Goal: Complete application form

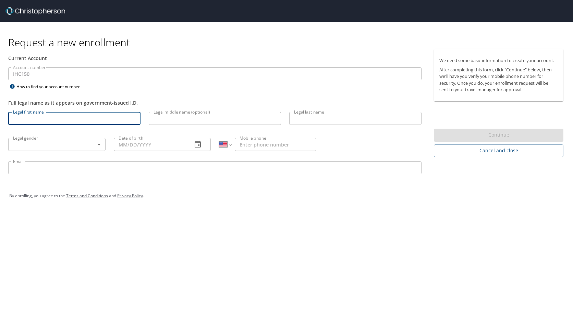
select select "US"
click at [64, 116] on input "Legal first name" at bounding box center [74, 118] width 132 height 13
type input "[PERSON_NAME]"
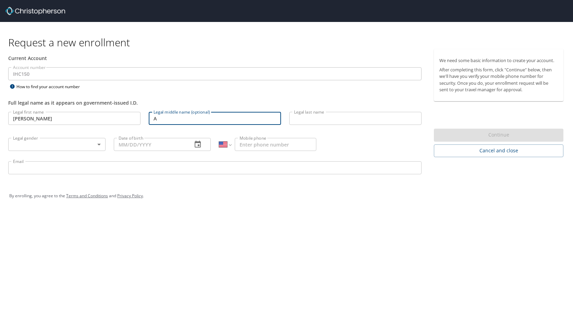
type input "A"
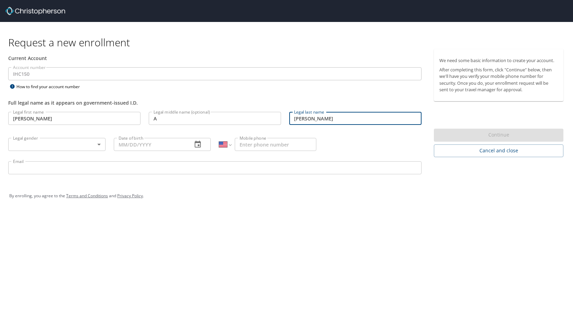
type input "[PERSON_NAME]"
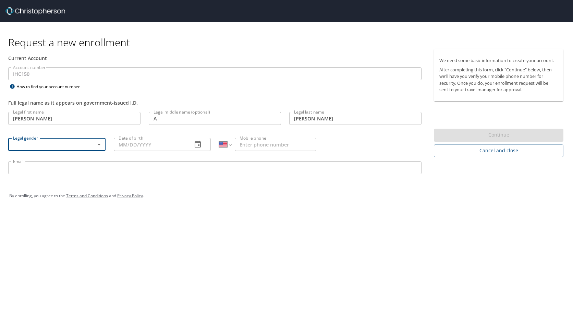
click at [97, 144] on body "Request a new enrollment Current Account Account number IHC150 Account number H…" at bounding box center [286, 158] width 573 height 317
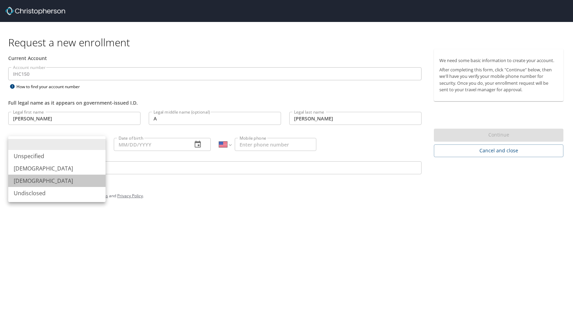
click at [52, 181] on li "Female" at bounding box center [56, 181] width 97 height 12
type input "Female"
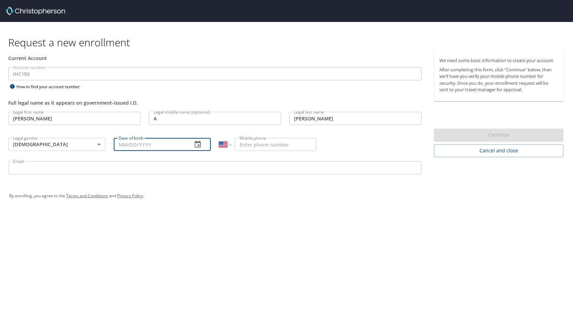
click at [134, 148] on input "Date of birth" at bounding box center [150, 144] width 73 height 13
type input "08/31/1984"
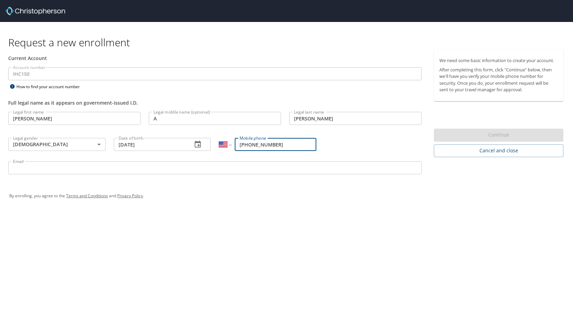
type input "(801) 891-5417"
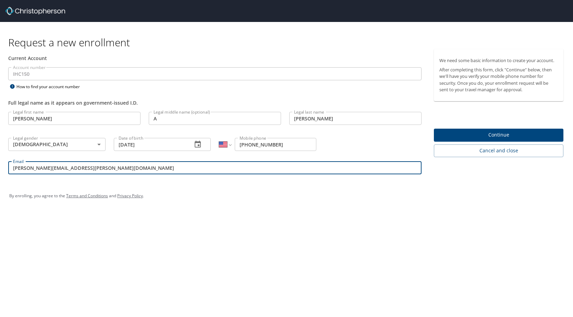
type input "kellie.chamberlain@imail.org"
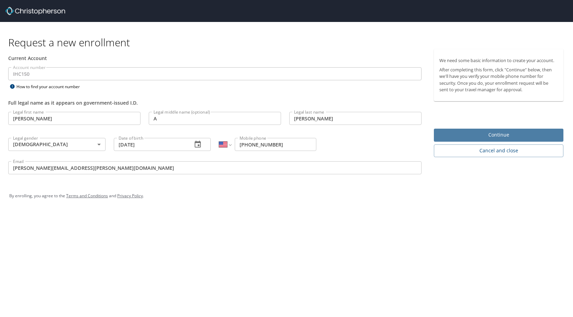
click at [509, 136] on span "Continue" at bounding box center [499, 135] width 119 height 9
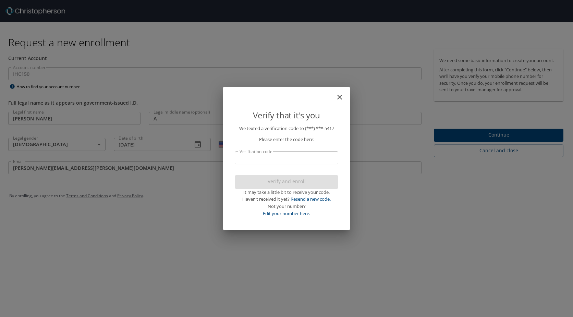
click at [324, 158] on input "Verification code" at bounding box center [287, 157] width 104 height 13
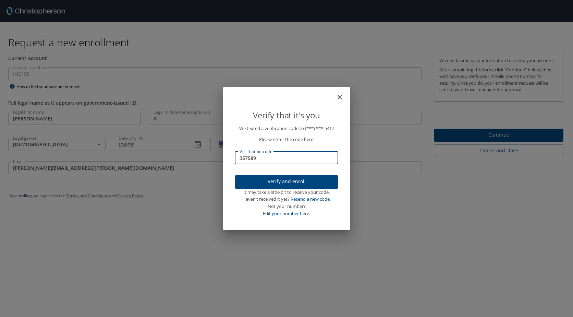
type input "357589"
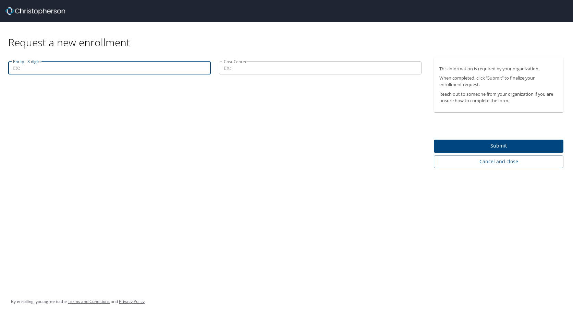
click at [85, 71] on input "Entity - 3 digits" at bounding box center [109, 67] width 203 height 13
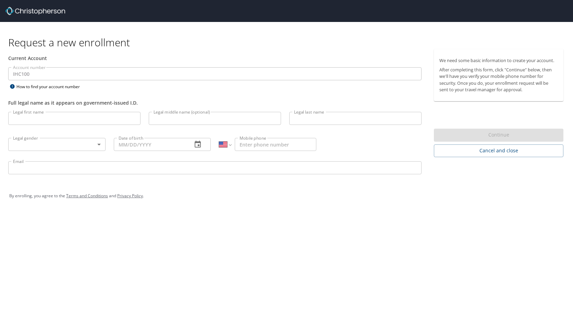
select select "US"
click at [56, 119] on input "Legal first name" at bounding box center [74, 118] width 132 height 13
type input "[PERSON_NAME]"
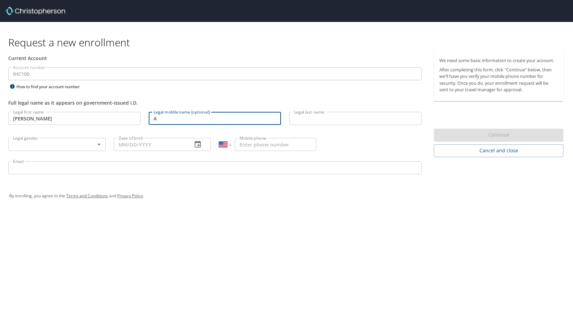
type input "A"
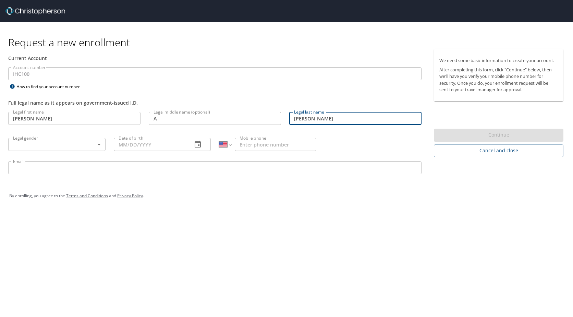
type input "[PERSON_NAME]"
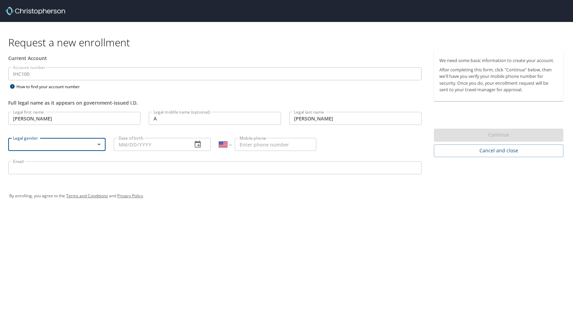
click at [66, 142] on body "Request a new enrollment Current Account Account number IHC100 Account number H…" at bounding box center [286, 158] width 573 height 317
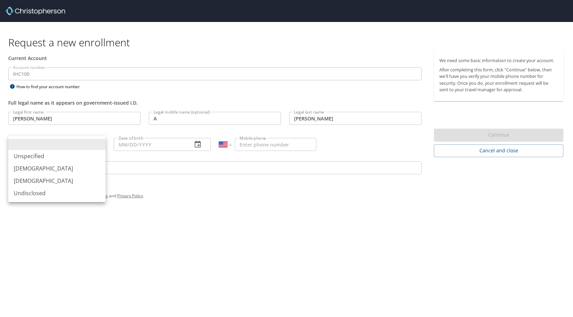
click at [59, 179] on li "Female" at bounding box center [56, 181] width 97 height 12
type input "Female"
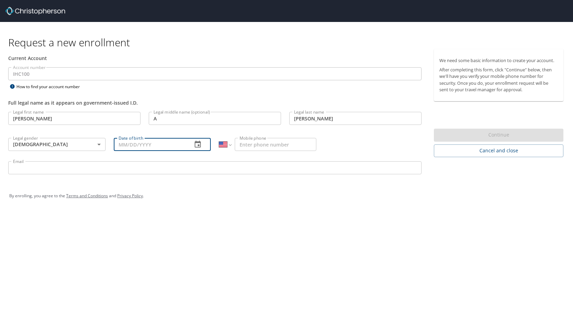
click at [131, 147] on input "Date of birth" at bounding box center [150, 144] width 73 height 13
type input "08/31/1984"
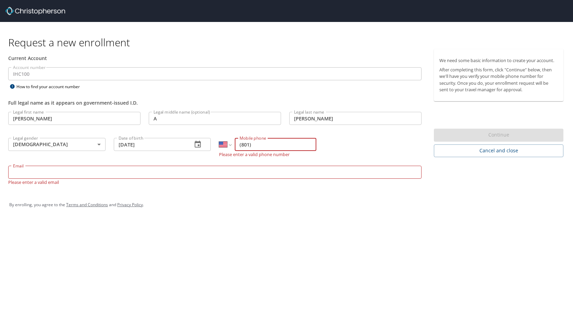
click at [271, 146] on input "(801)" at bounding box center [276, 144] width 82 height 13
type input "(801) 891-5417"
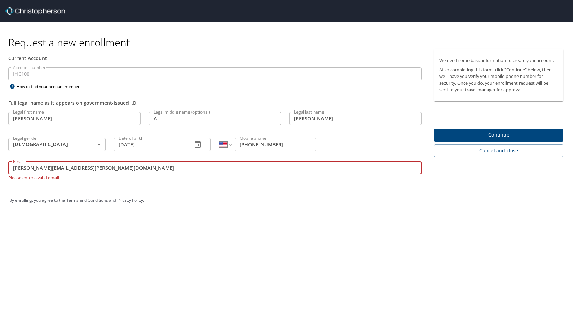
type input "kellie.chamberlain@imail.org"
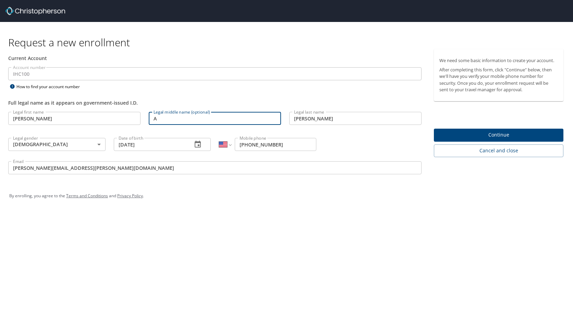
click at [169, 120] on input "A" at bounding box center [215, 118] width 132 height 13
type input "Annette"
click at [450, 131] on span "Continue" at bounding box center [499, 135] width 119 height 9
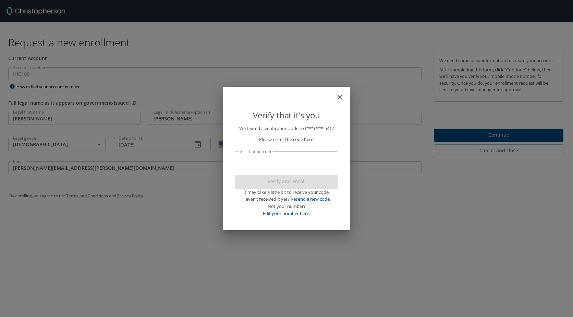
click at [307, 154] on input "Verification code" at bounding box center [287, 157] width 104 height 13
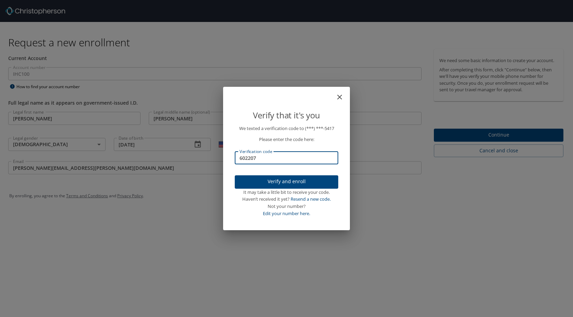
type input "602207"
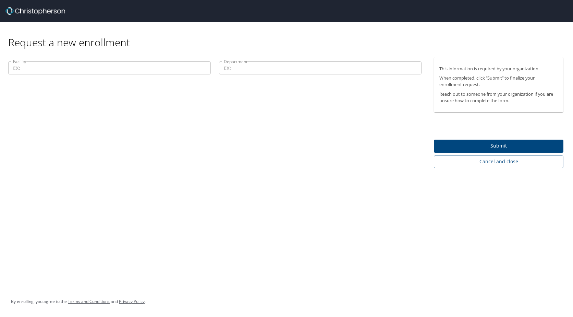
click at [124, 70] on input "Facility" at bounding box center [109, 67] width 203 height 13
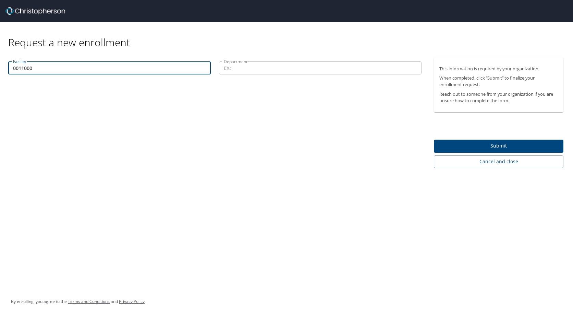
type input "0011000"
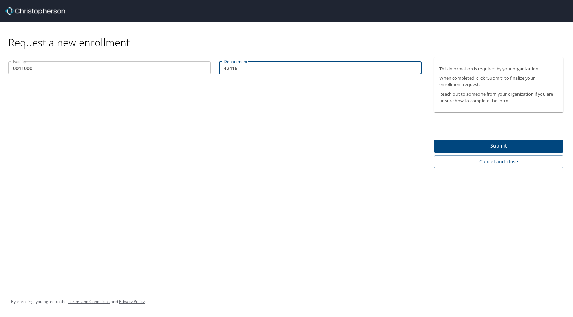
type input "42416"
click at [468, 144] on span "Submit" at bounding box center [499, 146] width 119 height 9
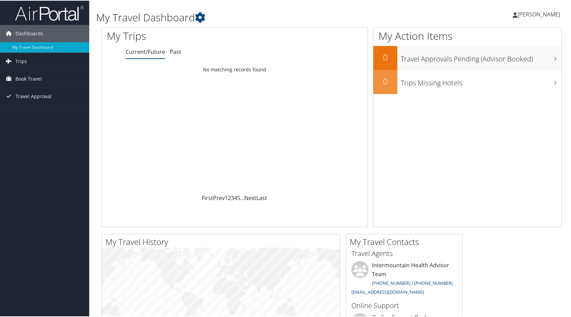
click at [517, 11] on span "[PERSON_NAME]" at bounding box center [538, 14] width 43 height 8
click at [504, 40] on link "My Settings" at bounding box center [520, 38] width 76 height 12
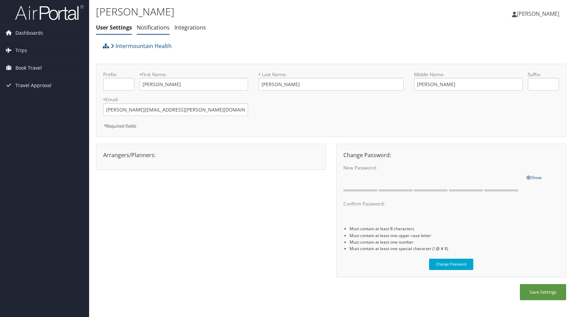
click at [154, 29] on link "Notifications" at bounding box center [153, 28] width 33 height 8
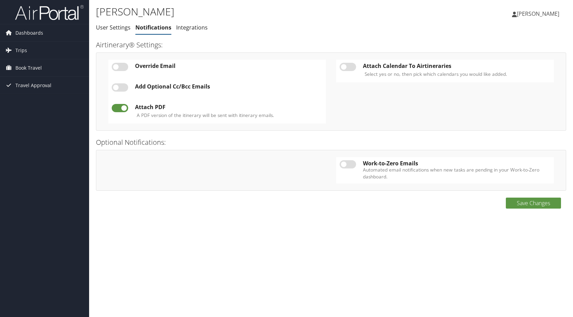
click at [179, 29] on link "Integrations" at bounding box center [192, 28] width 32 height 8
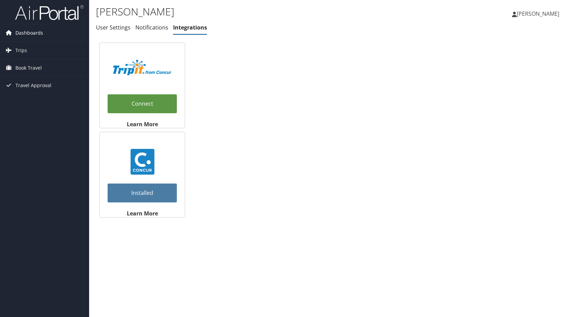
click at [28, 30] on span "Dashboards" at bounding box center [29, 32] width 28 height 17
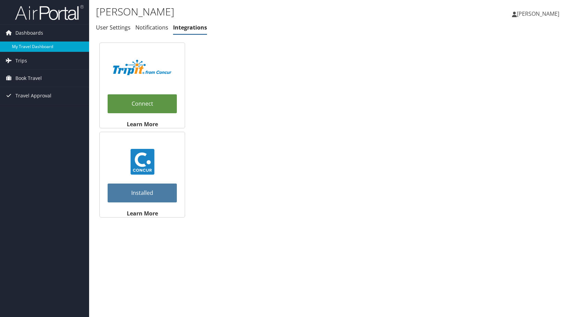
click at [18, 46] on link "My Travel Dashboard" at bounding box center [44, 46] width 89 height 10
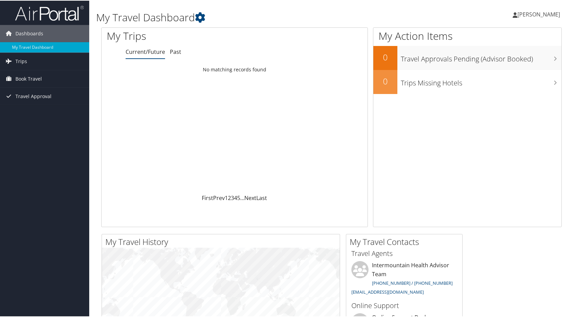
click at [24, 132] on div "Dashboards My Travel Dashboard Trips Current/Future Trips Past Trips Trips Miss…" at bounding box center [286, 259] width 573 height 518
click at [20, 63] on span "Trips" at bounding box center [21, 60] width 12 height 17
click at [43, 74] on link "Current/Future Trips" at bounding box center [44, 74] width 89 height 10
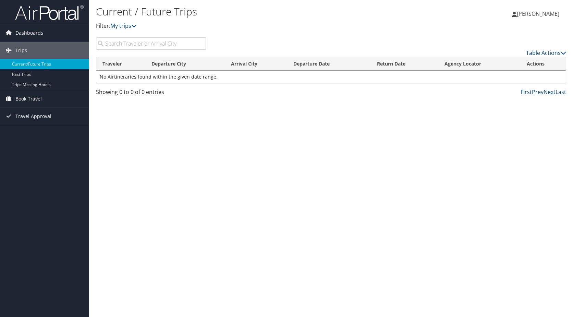
click at [23, 97] on span "Book Travel" at bounding box center [28, 98] width 26 height 17
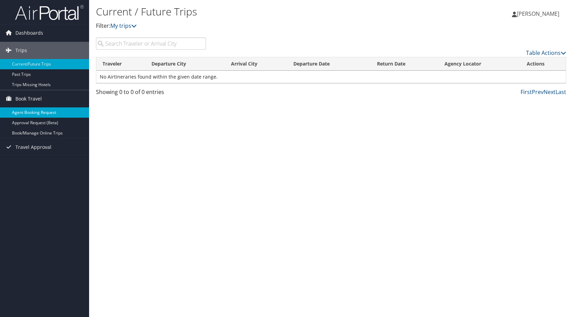
click at [29, 111] on link "Agent Booking Request" at bounding box center [44, 112] width 89 height 10
